Goal: Task Accomplishment & Management: Manage account settings

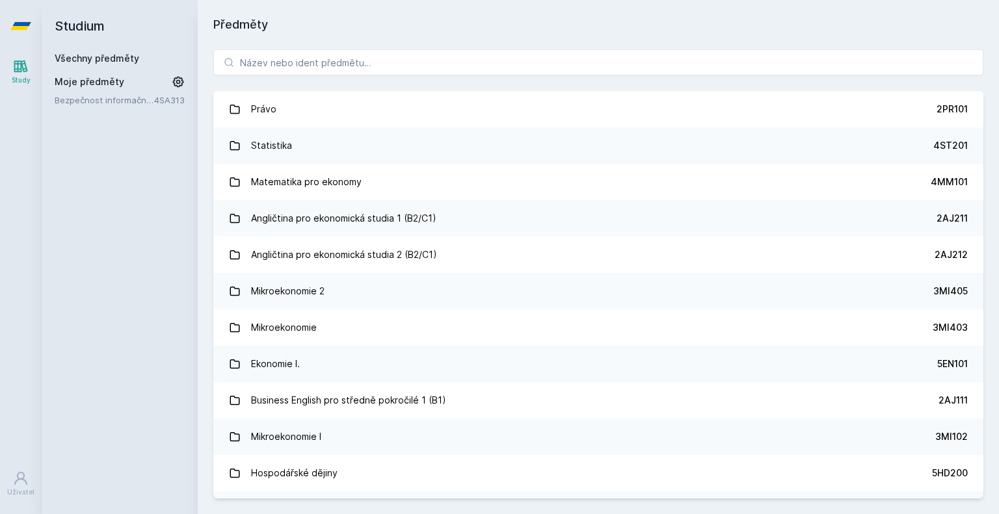
click at [94, 58] on link "Všechny předměty" at bounding box center [97, 58] width 85 height 11
click at [546, 75] on input "search" at bounding box center [598, 62] width 770 height 26
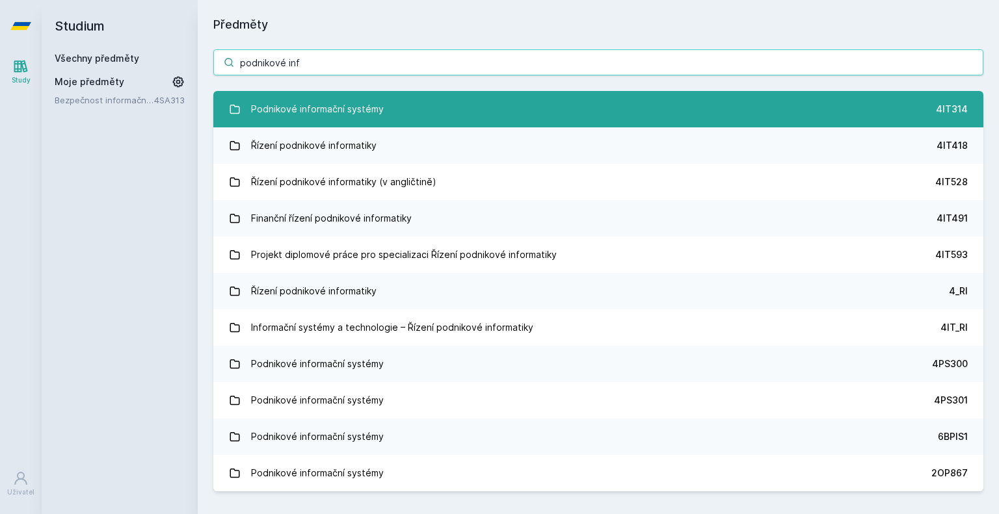
type input "podnikové inf"
click at [527, 102] on link "Podnikové informační systémy 4IT314" at bounding box center [598, 109] width 770 height 36
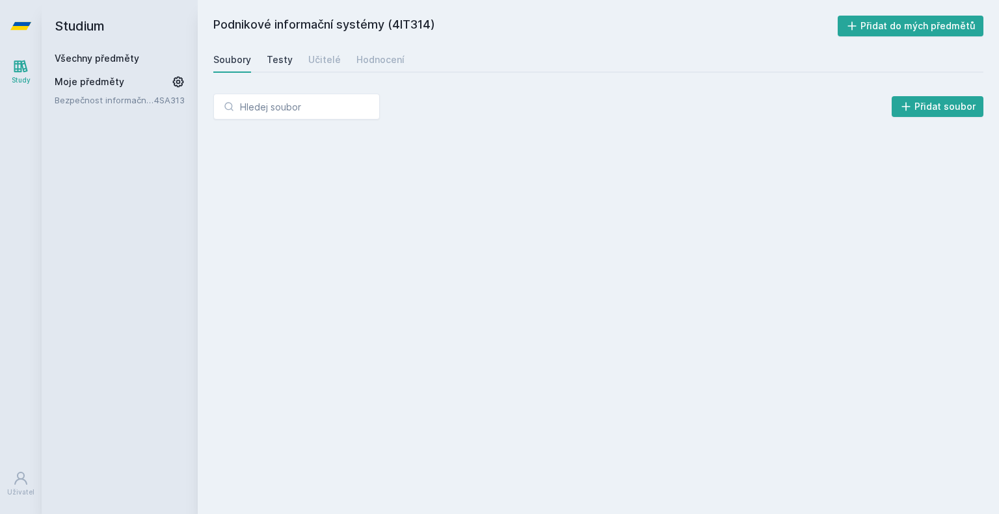
click at [286, 62] on div "Testy" at bounding box center [280, 59] width 26 height 13
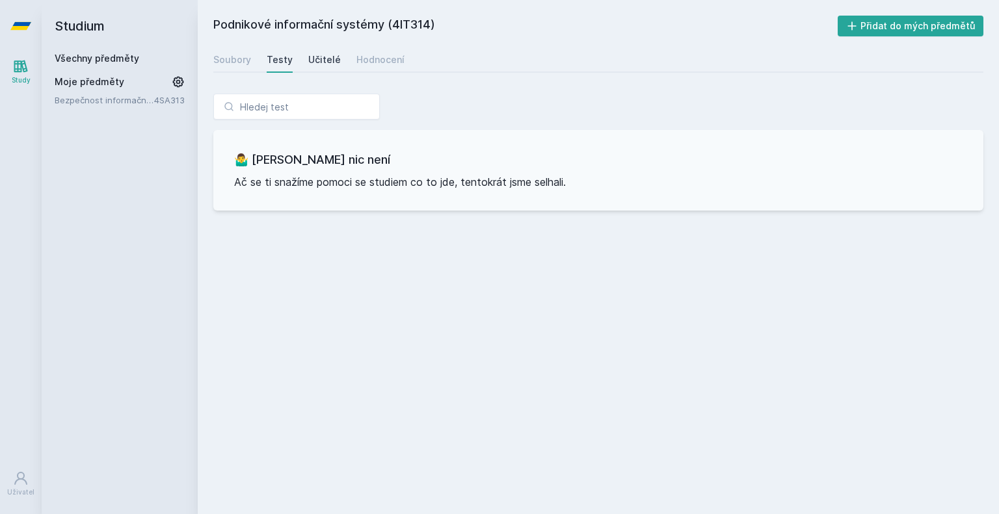
click at [326, 58] on div "Učitelé" at bounding box center [324, 59] width 33 height 13
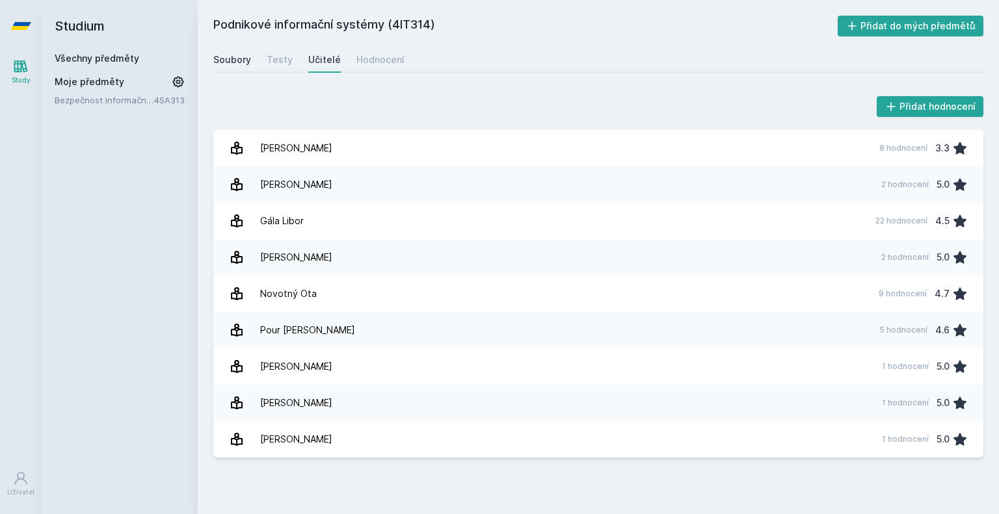
click at [245, 62] on div "Soubory" at bounding box center [232, 59] width 38 height 13
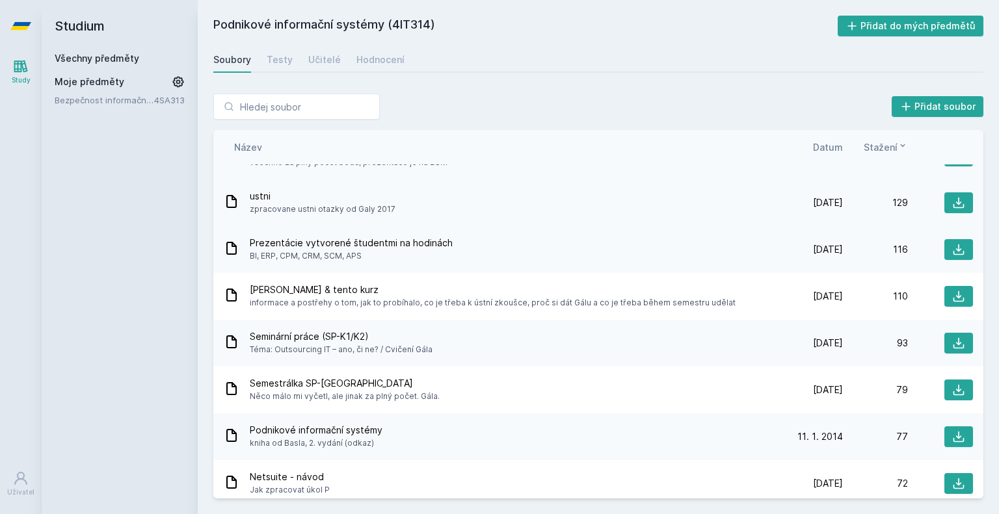
scroll to position [195, 0]
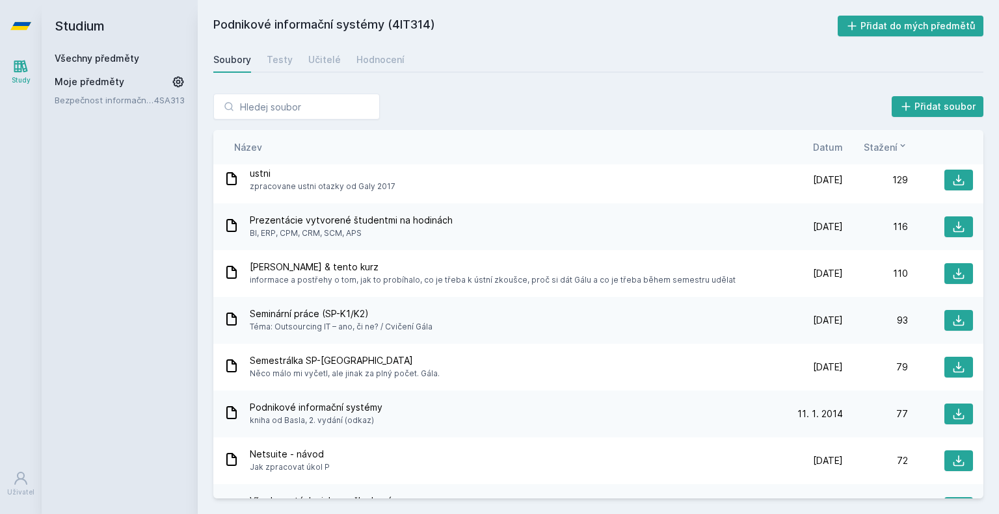
drag, startPoint x: 351, startPoint y: 235, endPoint x: 263, endPoint y: 238, distance: 88.5
click at [263, 238] on span "BI, ERP, CPM, CRM, SCM, APS" at bounding box center [351, 233] width 203 height 13
click at [263, 239] on span "BI, ERP, CPM, CRM, SCM, APS" at bounding box center [351, 233] width 203 height 13
click at [257, 241] on div "Prezentácie vytvorené študentmi na hodinách BI, ERP, CPM, CRM, SCM, APS [DATE] …" at bounding box center [598, 227] width 770 height 47
drag, startPoint x: 263, startPoint y: 237, endPoint x: 325, endPoint y: 231, distance: 62.8
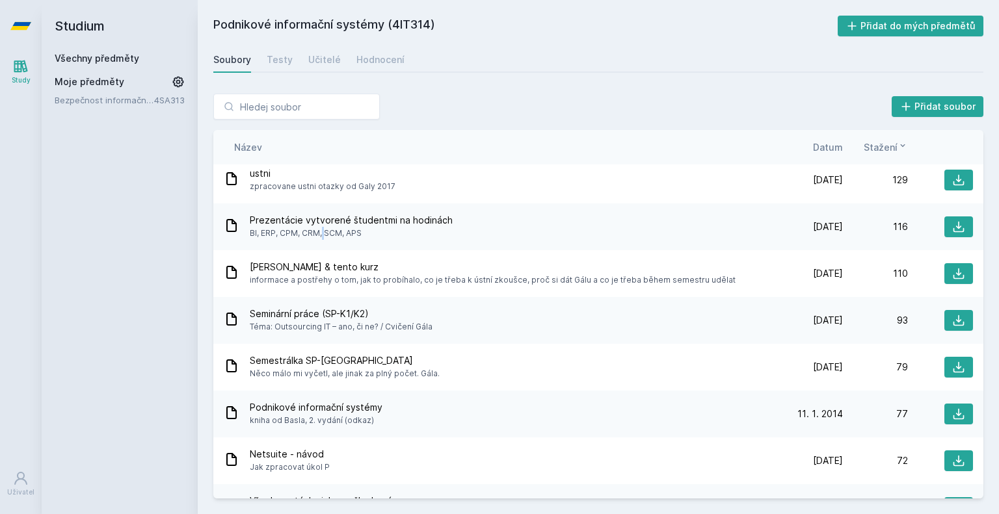
click at [315, 231] on span "BI, ERP, CPM, CRM, SCM, APS" at bounding box center [351, 233] width 203 height 13
drag, startPoint x: 325, startPoint y: 231, endPoint x: 356, endPoint y: 233, distance: 30.7
click at [326, 231] on span "BI, ERP, CPM, CRM, SCM, APS" at bounding box center [351, 233] width 203 height 13
click at [364, 236] on span "BI, ERP, CPM, CRM, SCM, APS" at bounding box center [351, 233] width 203 height 13
click at [406, 281] on span "informace a postřehy o tom, jak to probíhalo, co je třeba k ústní zkoušce, proč…" at bounding box center [493, 280] width 486 height 13
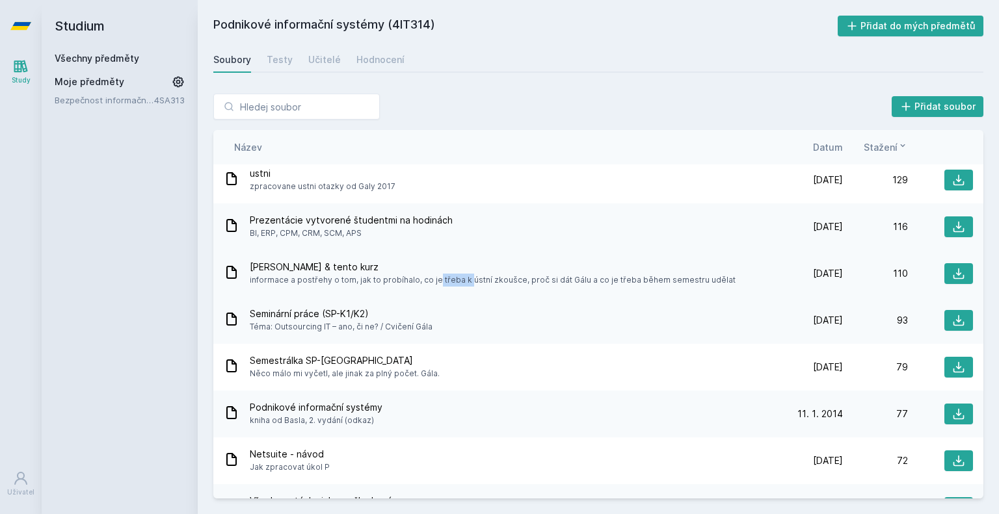
click at [406, 281] on span "informace a postřehy o tom, jak to probíhalo, co je třeba k ústní zkoušce, proč…" at bounding box center [493, 280] width 486 height 13
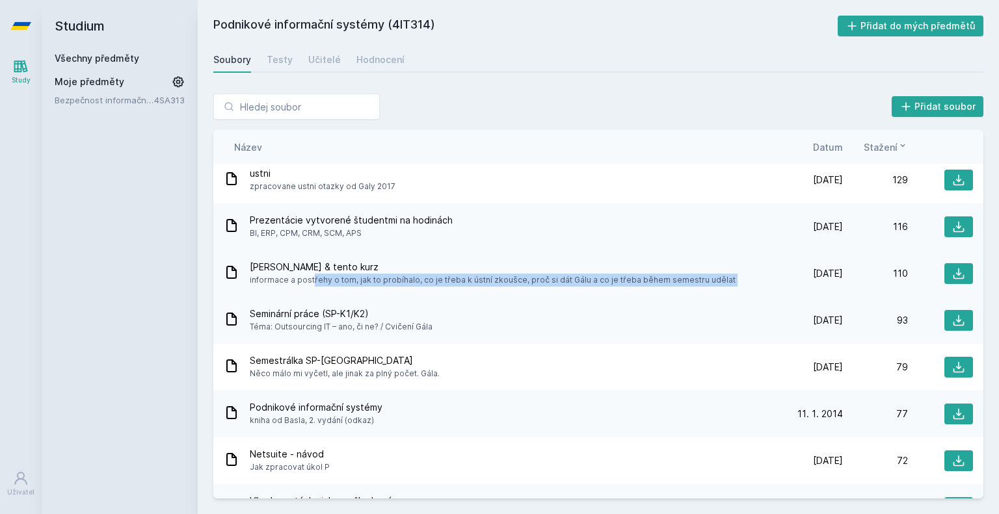
click at [406, 281] on span "informace a postřehy o tom, jak to probíhalo, co je třeba k ústní zkoušce, proč…" at bounding box center [493, 280] width 486 height 13
click at [446, 280] on span "informace a postřehy o tom, jak to probíhalo, co je třeba k ústní zkoušce, proč…" at bounding box center [493, 280] width 486 height 13
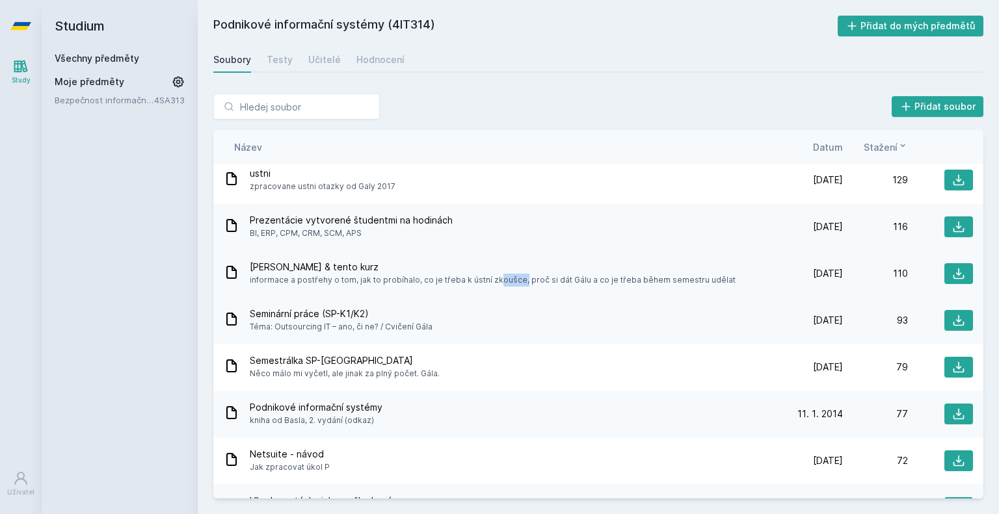
click at [446, 280] on span "informace a postřehy o tom, jak to probíhalo, co je třeba k ústní zkoušce, proč…" at bounding box center [493, 280] width 486 height 13
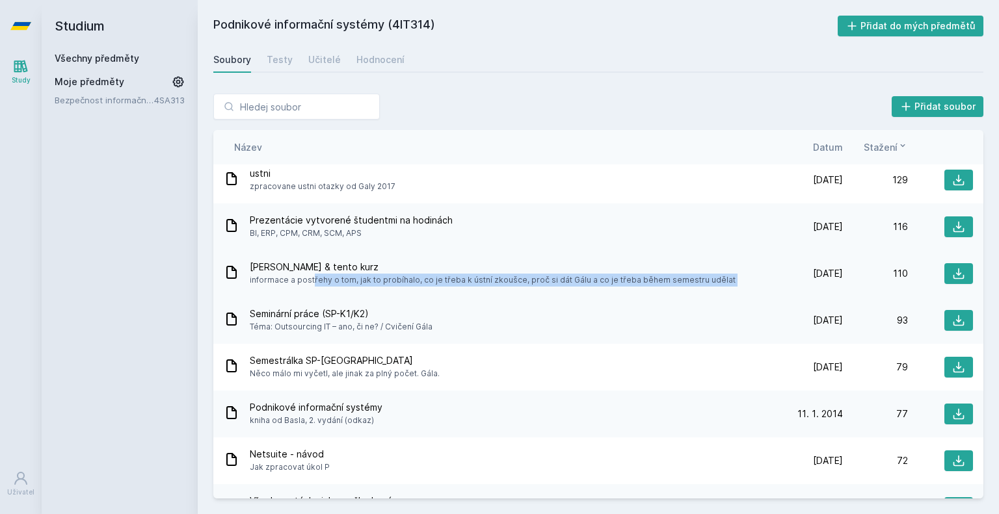
click at [446, 280] on span "informace a postřehy o tom, jak to probíhalo, co je třeba k ústní zkoušce, proč…" at bounding box center [493, 280] width 486 height 13
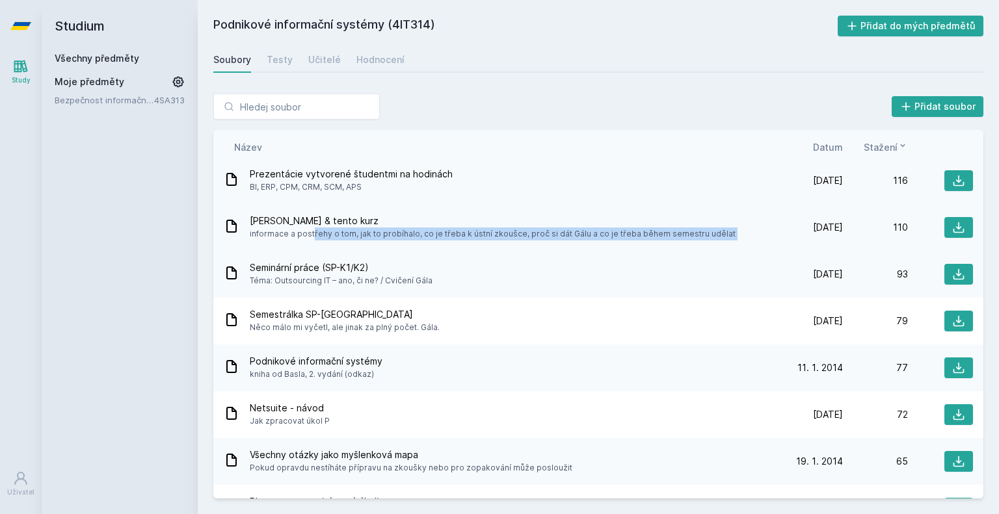
scroll to position [260, 0]
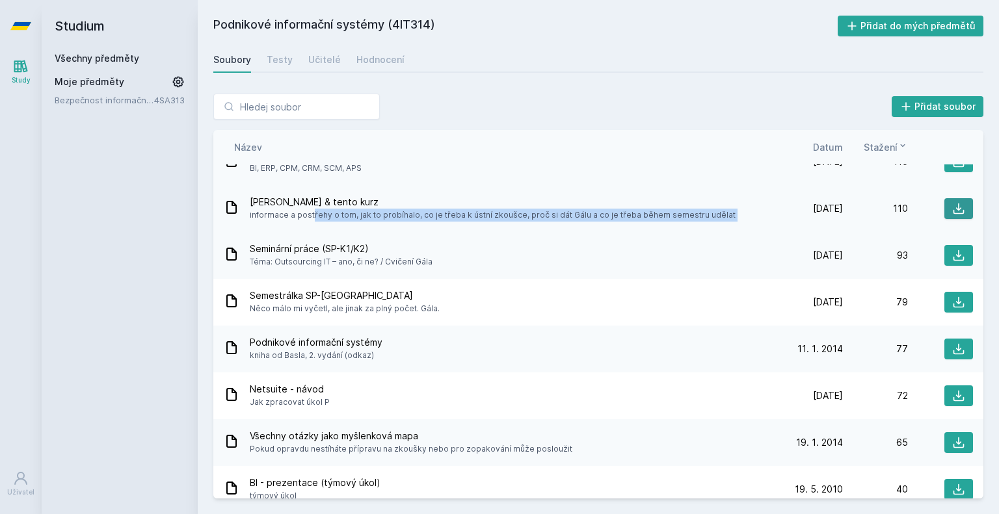
click at [954, 209] on icon at bounding box center [958, 208] width 13 height 13
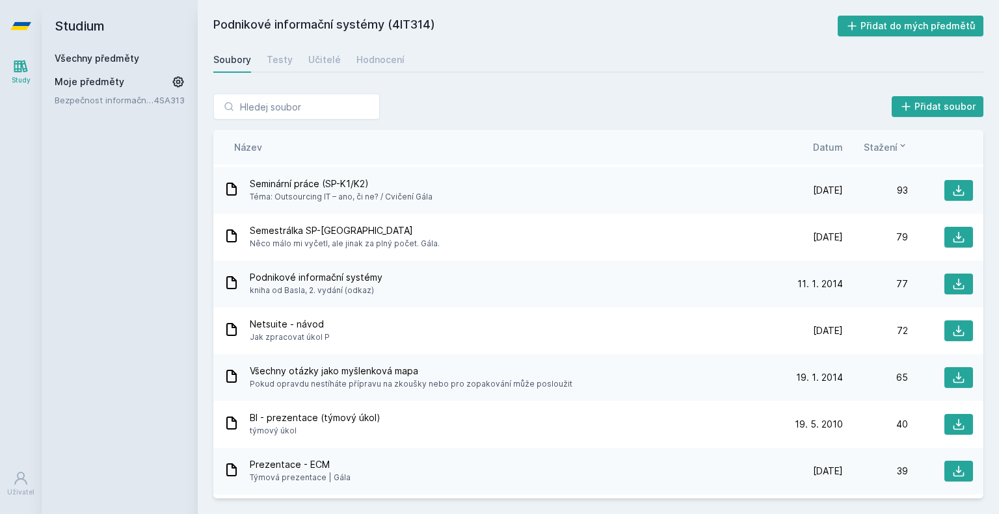
scroll to position [390, 0]
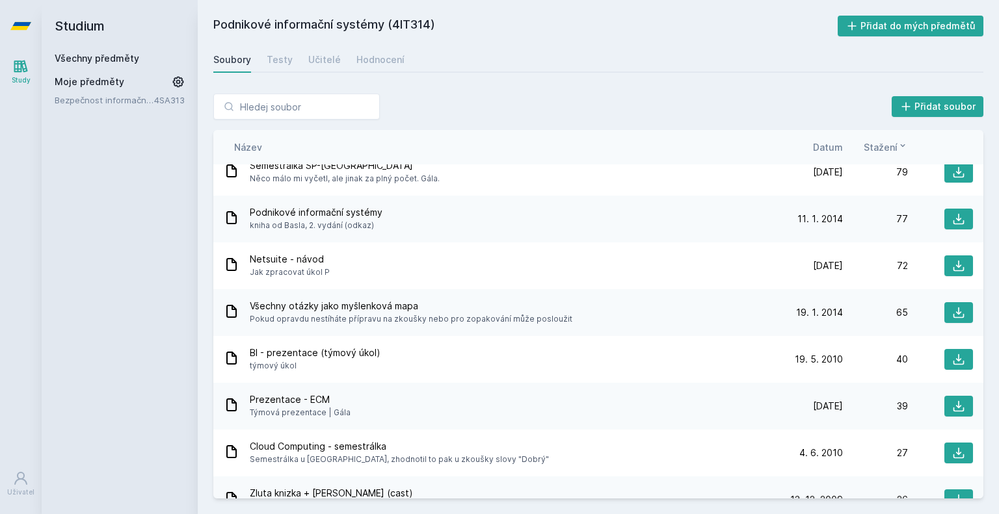
click at [443, 319] on span "Pokud opravdu nestíháte přípravu na zkoušky nebo pro zopakování může posloužit" at bounding box center [411, 319] width 322 height 13
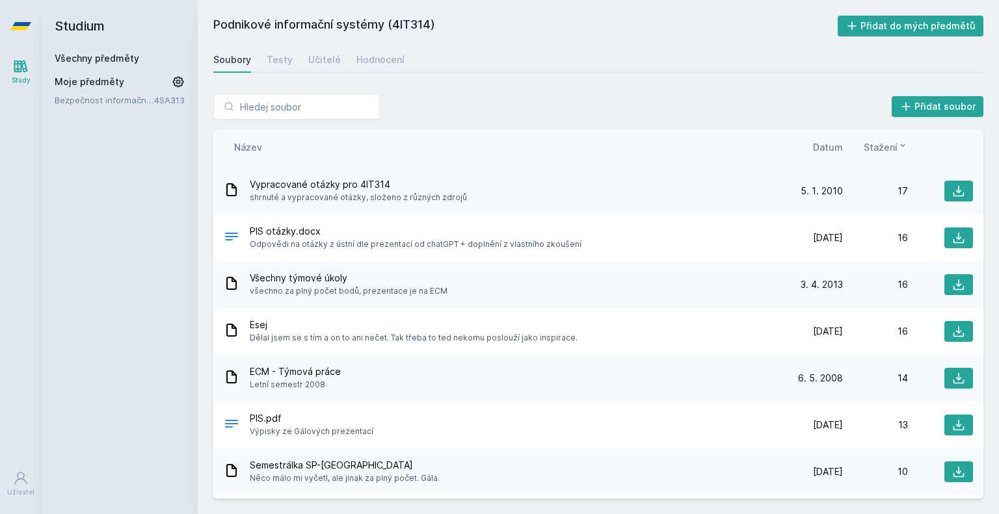
scroll to position [1083, 0]
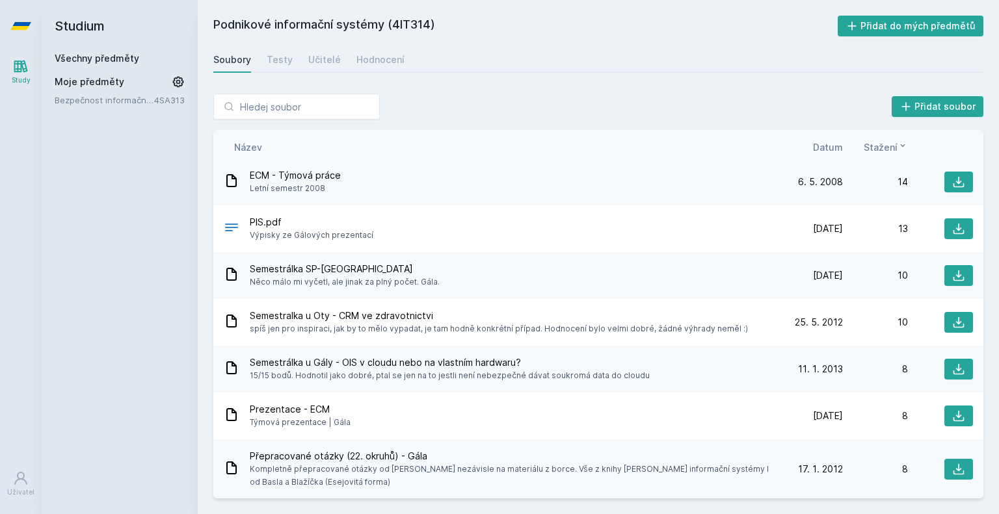
click at [406, 361] on span "Semestrálka u Gály - OIS v cloudu nebo na vlastním hardwaru?" at bounding box center [450, 362] width 400 height 13
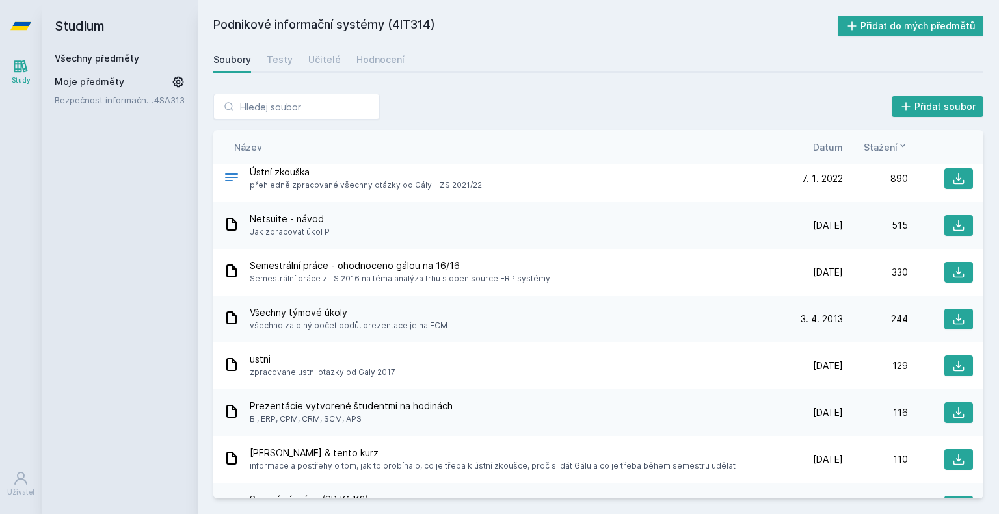
scroll to position [0, 0]
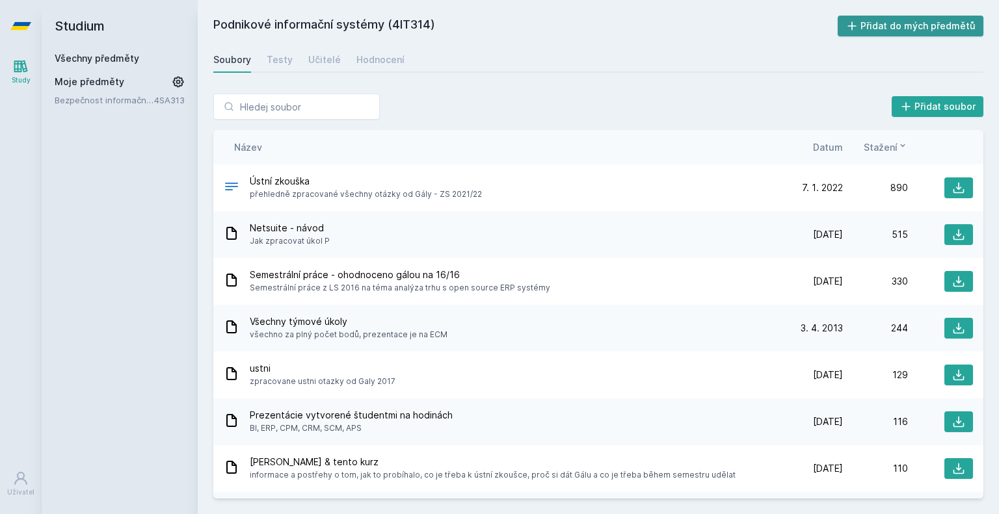
click at [866, 23] on button "Přidat do mých předmětů" at bounding box center [910, 26] width 146 height 21
click at [168, 103] on link "4SA313" at bounding box center [169, 100] width 31 height 10
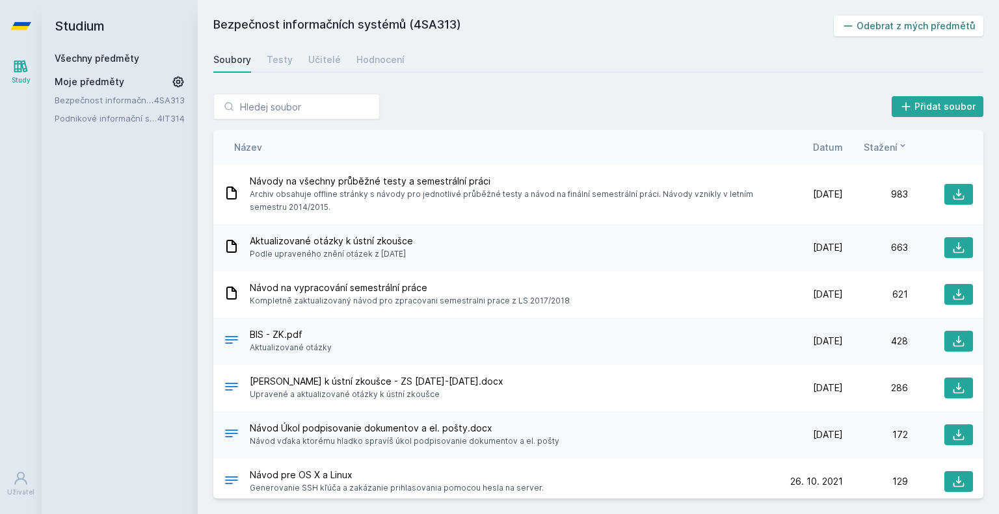
click at [897, 23] on button "Odebrat z mých předmětů" at bounding box center [909, 26] width 150 height 21
click at [117, 63] on link "Všechny předměty" at bounding box center [97, 58] width 85 height 11
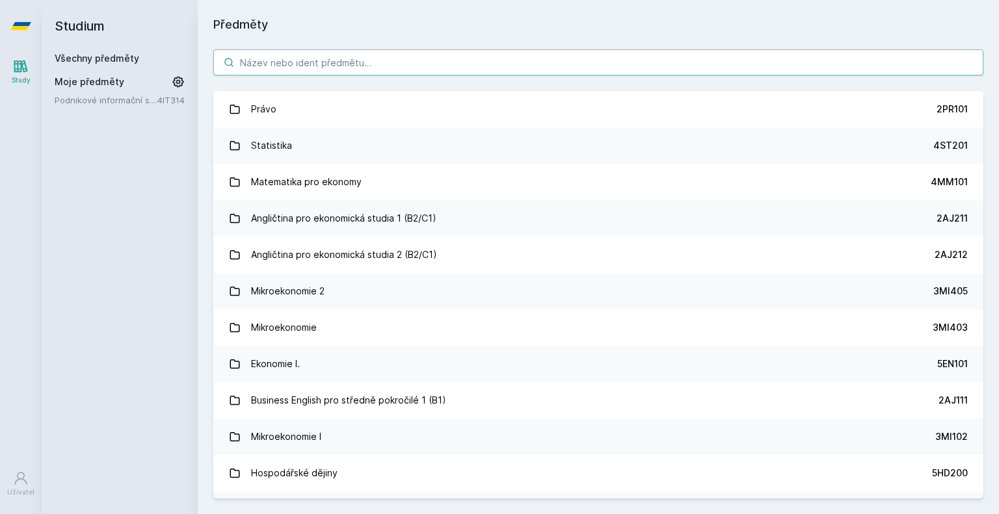
click at [335, 64] on input "search" at bounding box center [598, 62] width 770 height 26
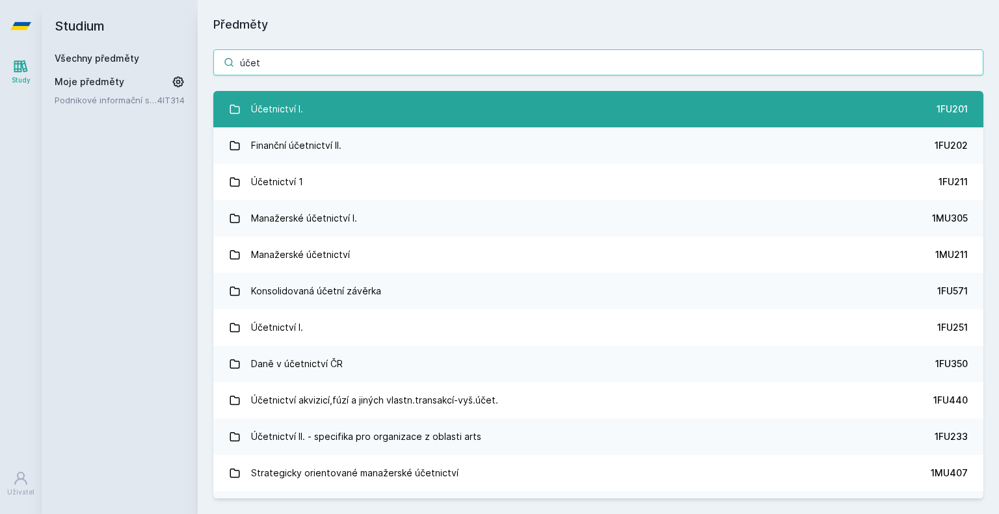
type input "účet"
click at [345, 101] on link "Účetnictví I. 1FU201" at bounding box center [598, 109] width 770 height 36
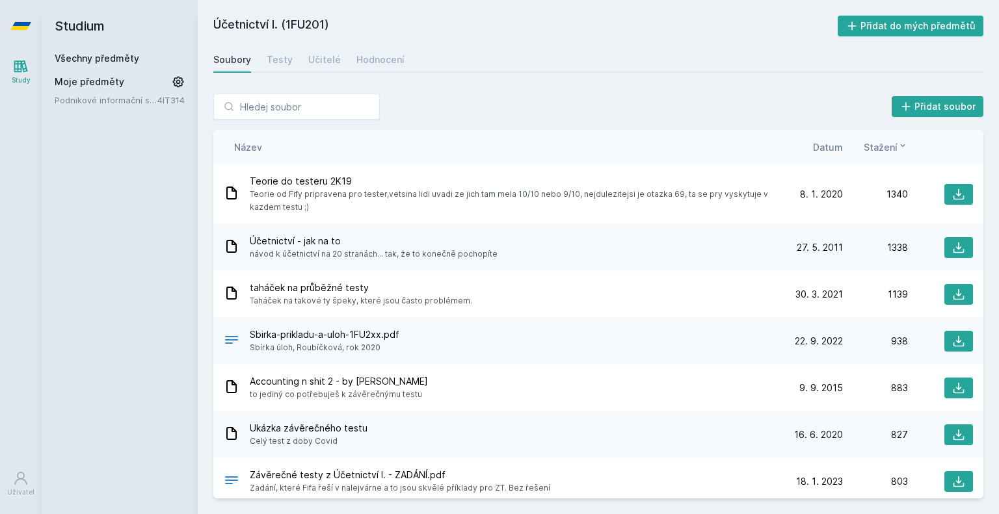
click at [889, 15] on div "Účetnictví I. (1FU201) Přidat do mých předmětů [GEOGRAPHIC_DATA] Testy Učitelé …" at bounding box center [598, 257] width 801 height 514
click at [874, 21] on button "Přidat do mých předmětů" at bounding box center [910, 26] width 146 height 21
click at [99, 55] on link "Všechny předměty" at bounding box center [97, 58] width 85 height 11
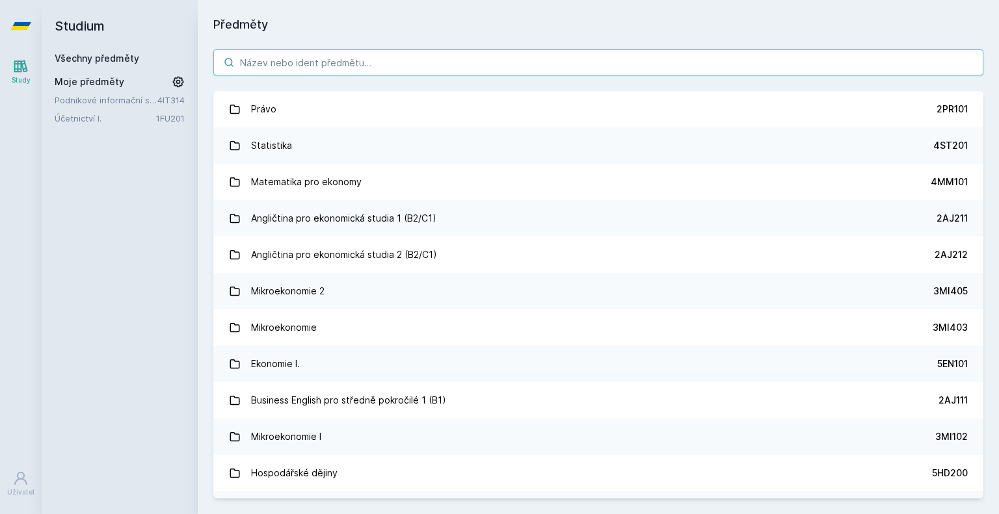
click at [330, 54] on input "search" at bounding box center [598, 62] width 770 height 26
type input "h"
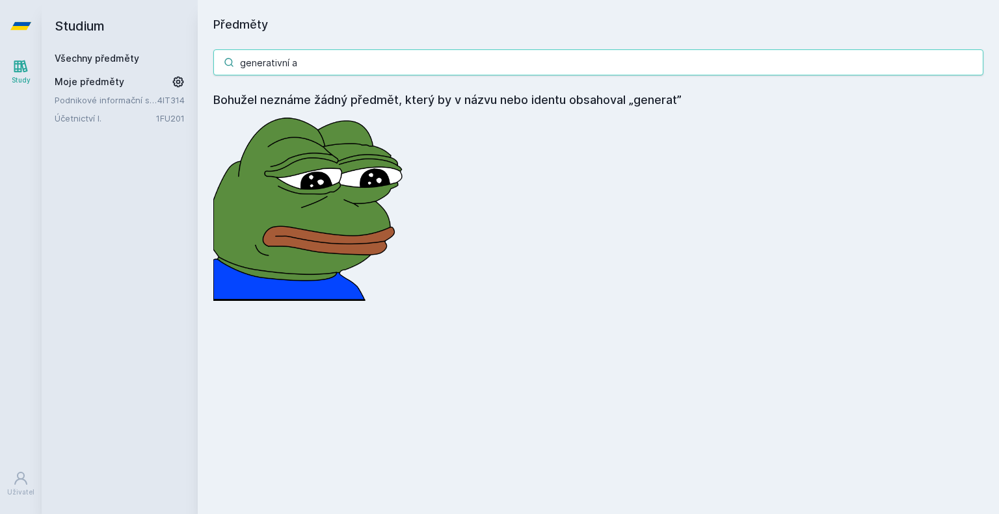
type input "generativní ai"
drag, startPoint x: 301, startPoint y: 64, endPoint x: 185, endPoint y: 60, distance: 115.8
click at [185, 60] on div "Studium Všechny předměty Moje předměty [PERSON_NAME] informační systémy 4IT314 …" at bounding box center [520, 257] width 957 height 514
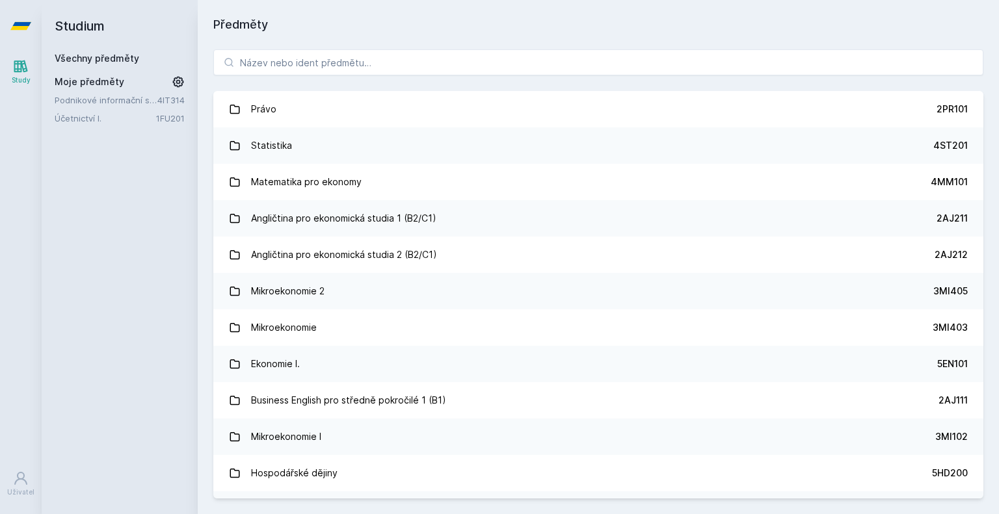
click at [114, 53] on link "Všechny předměty" at bounding box center [97, 58] width 85 height 11
click at [567, 72] on input "search" at bounding box center [598, 62] width 770 height 26
click at [562, 75] on div "Právo 2PR101 Statistika 4ST201 Matematika pro ekonomy 4MM101 Angličtina pro eko…" at bounding box center [598, 274] width 801 height 480
click at [562, 60] on input "search" at bounding box center [598, 62] width 770 height 26
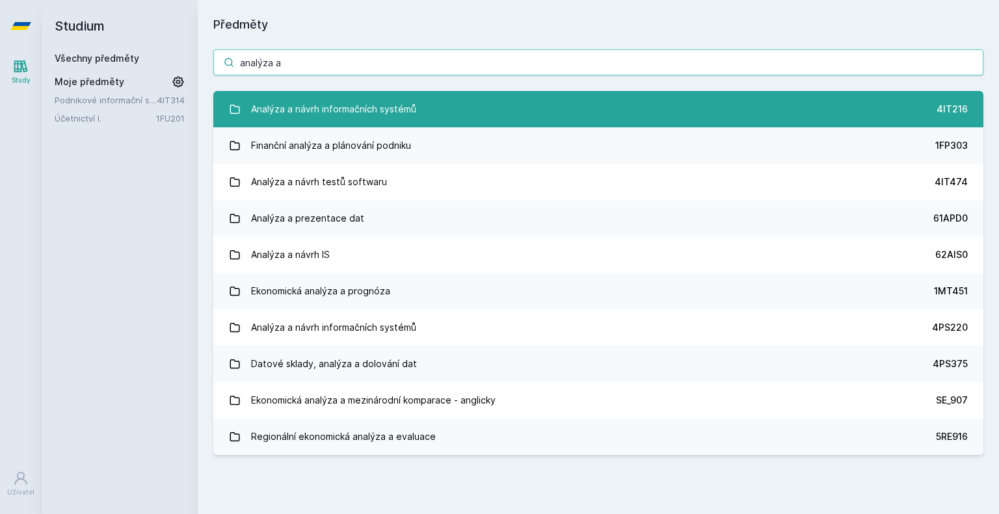
type input "analýza a"
click at [454, 122] on link "Analýza a návrh informačních systémů 4IT216" at bounding box center [598, 109] width 770 height 36
